Goal: Find specific page/section: Find specific page/section

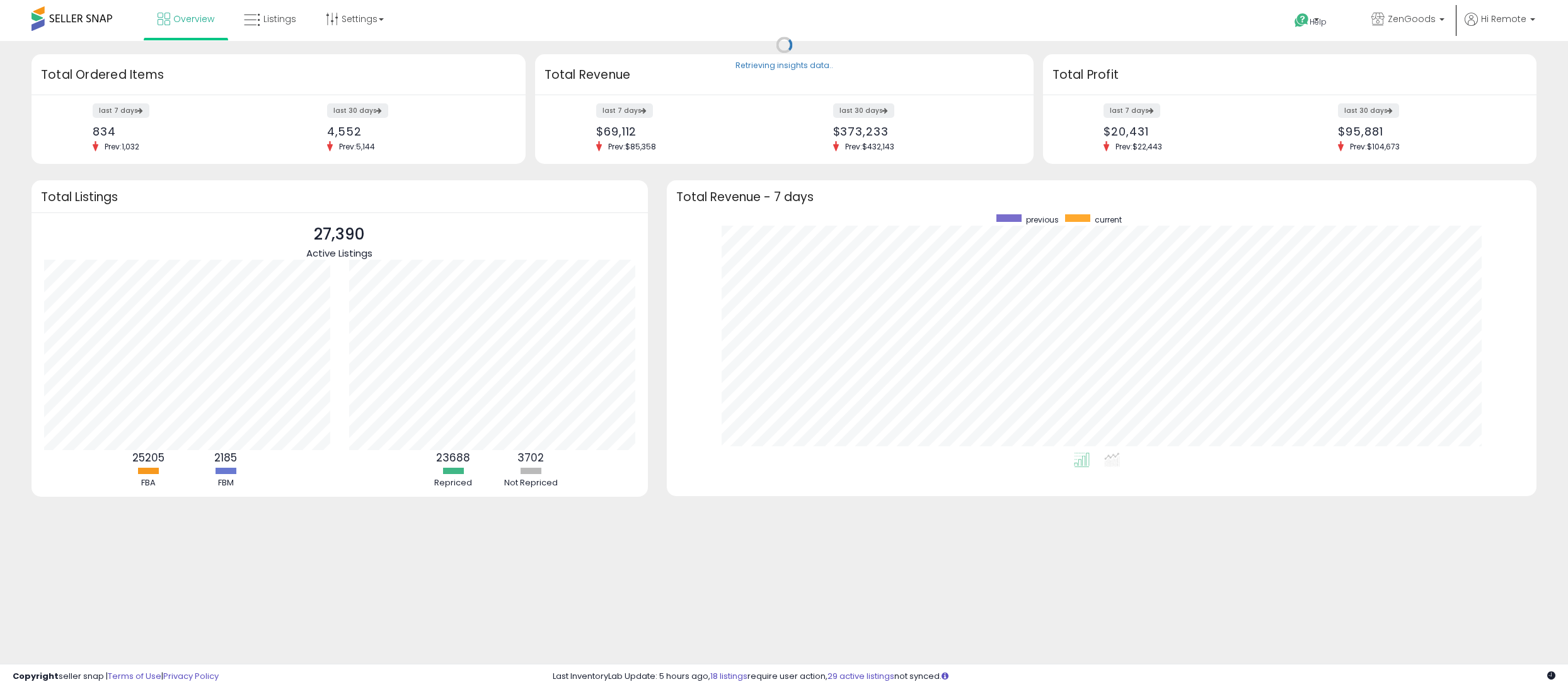
scroll to position [237, 845]
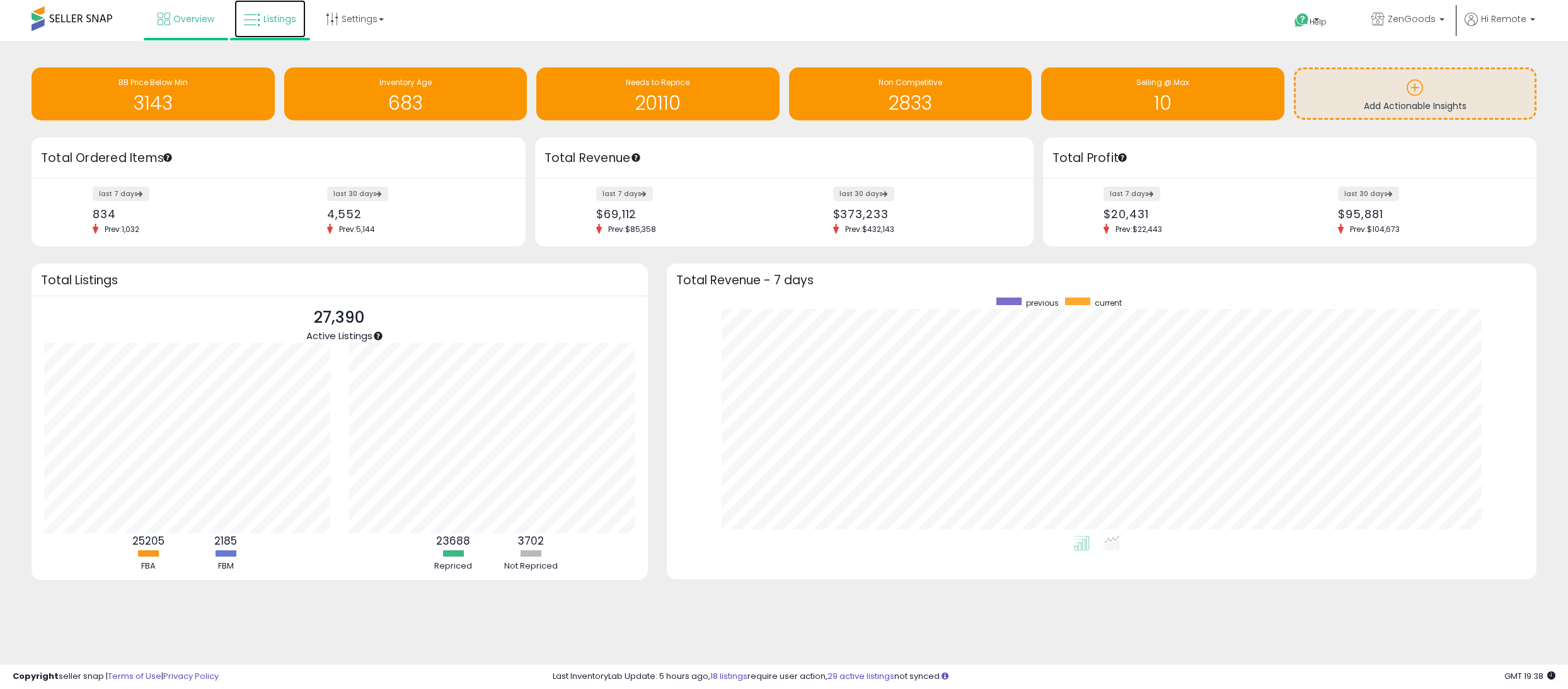
click at [260, 10] on link "Listings" at bounding box center [270, 19] width 71 height 37
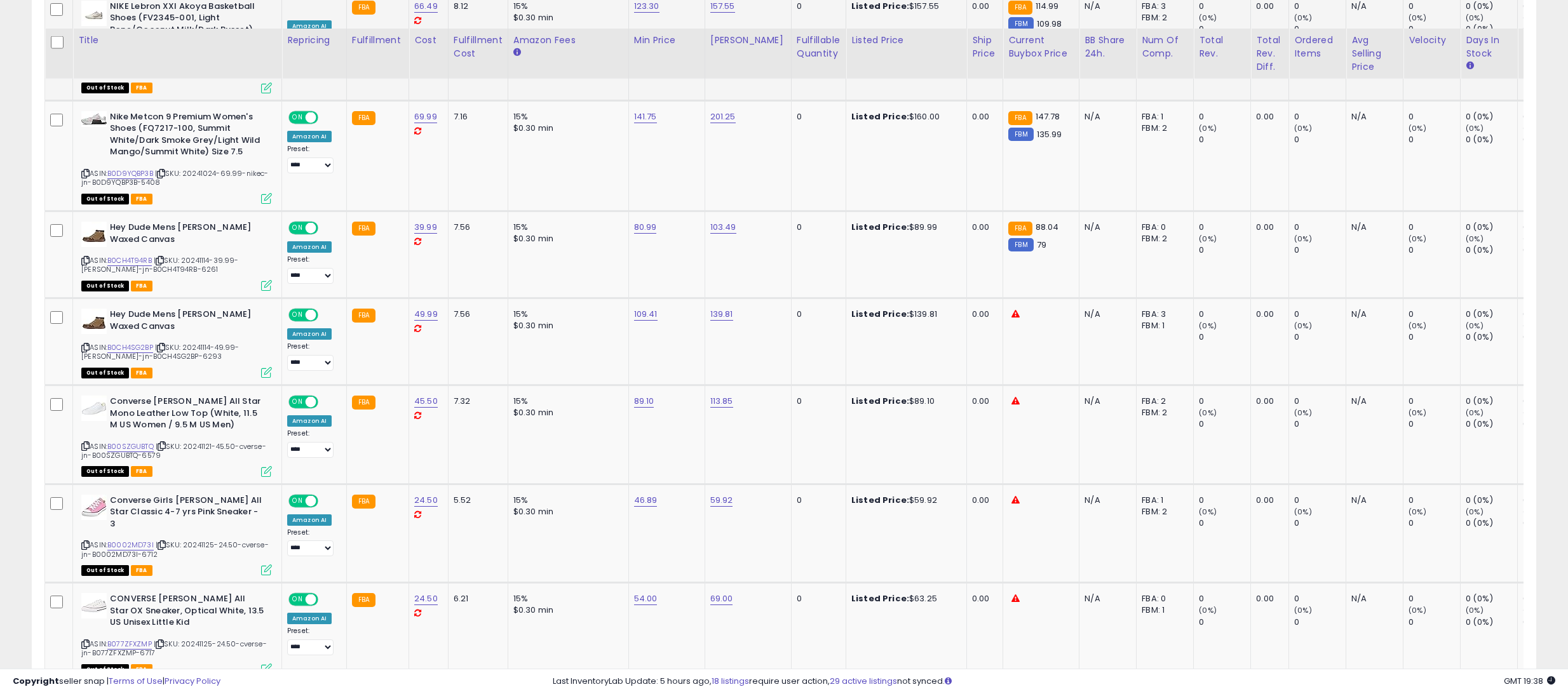
scroll to position [1016, 0]
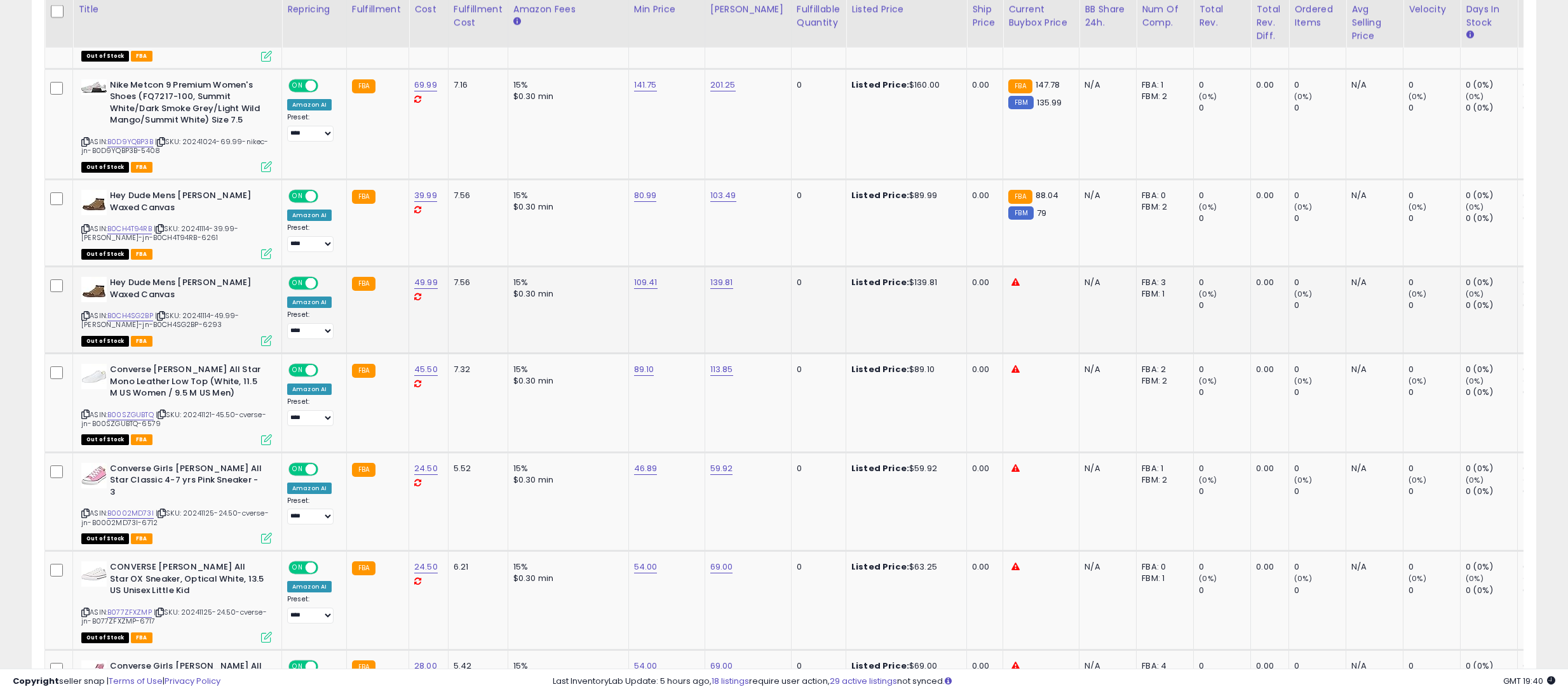
drag, startPoint x: 16, startPoint y: 257, endPoint x: 371, endPoint y: 293, distance: 356.8
click at [16, 257] on div "**********" at bounding box center [784, 589] width 1555 height 3101
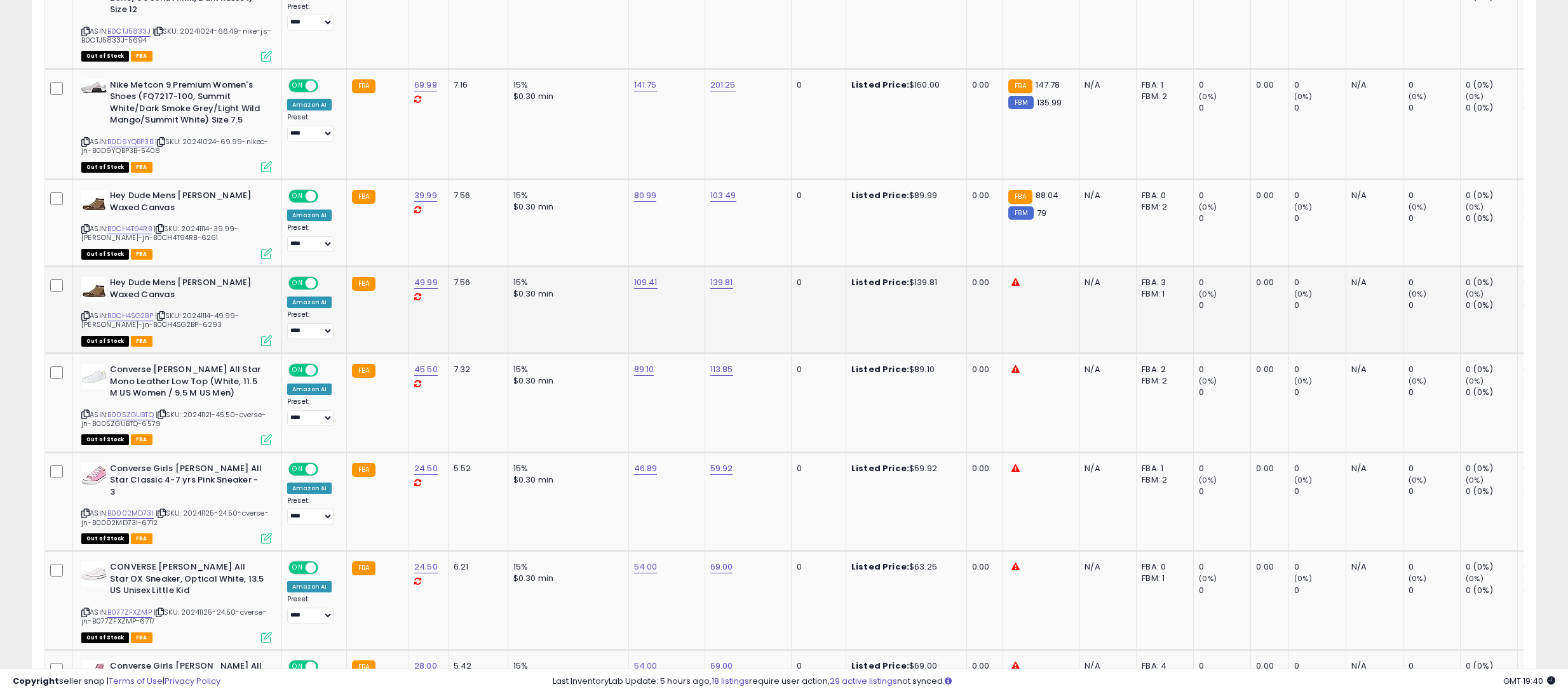
scroll to position [592, 0]
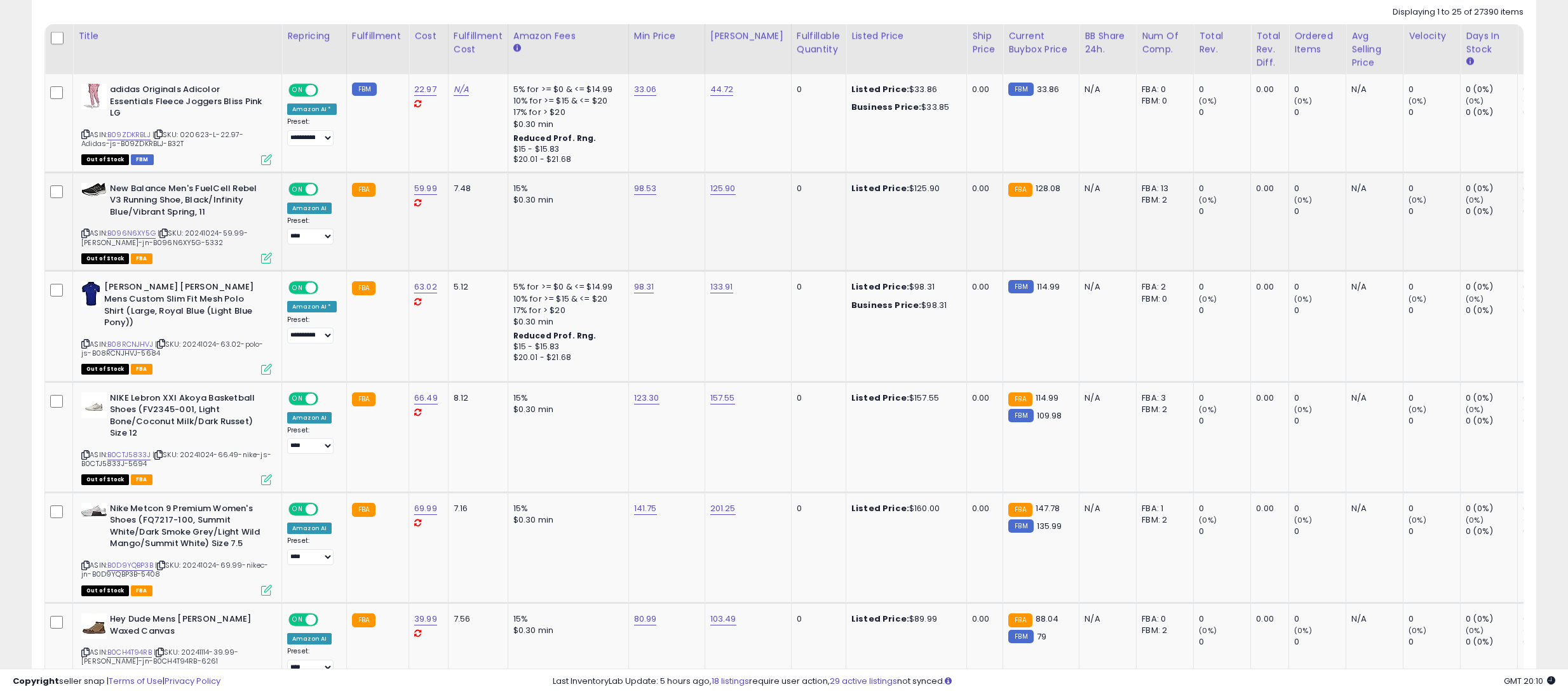
drag, startPoint x: 33, startPoint y: 100, endPoint x: 196, endPoint y: 260, distance: 228.4
drag, startPoint x: 13, startPoint y: 48, endPoint x: 22, endPoint y: 49, distance: 9.1
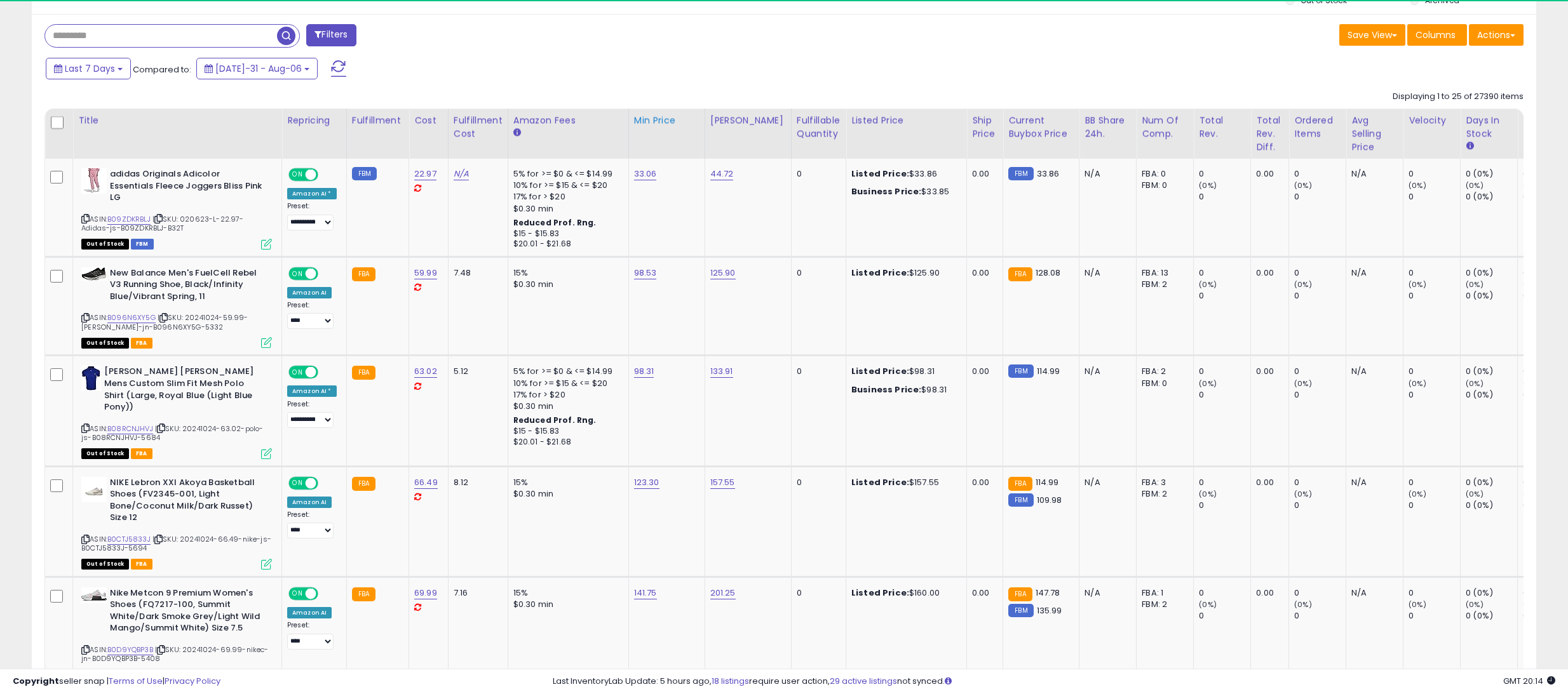
scroll to position [762, 0]
